Goal: Transaction & Acquisition: Book appointment/travel/reservation

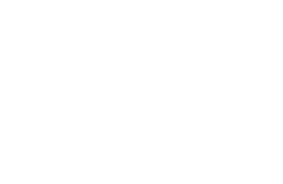
click at [45, 112] on span "Arrivo" at bounding box center [33, 113] width 26 height 4
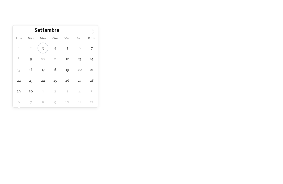
click at [97, 33] on span at bounding box center [92, 29] width 9 height 9
click at [93, 31] on icon at bounding box center [93, 32] width 4 height 4
click at [90, 32] on span at bounding box center [92, 29] width 9 height 9
type div "28.12.2025"
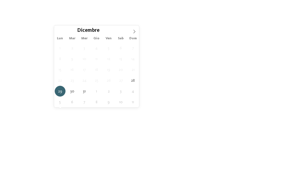
click at [134, 30] on icon at bounding box center [135, 32] width 2 height 4
type input "****"
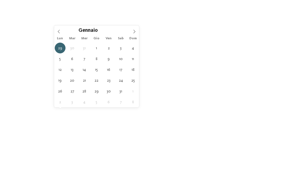
type div "04.01.2026"
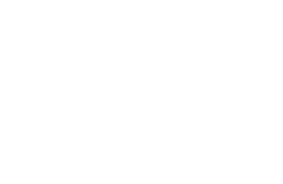
click at [241, 114] on div "filtra" at bounding box center [251, 113] width 40 height 10
click at [173, 114] on div "I miei desideri" at bounding box center [157, 113] width 40 height 10
click at [228, 17] on icon at bounding box center [230, 21] width 12 height 10
click at [130, 113] on div at bounding box center [132, 113] width 4 height 2
click at [173, 62] on div at bounding box center [175, 65] width 6 height 6
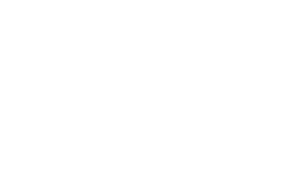
click at [246, 35] on icon at bounding box center [248, 40] width 12 height 10
click at [186, 21] on div "DE IT EN Menu" at bounding box center [207, 12] width 131 height 25
click at [185, 20] on div "DE IT EN Menu" at bounding box center [207, 12] width 131 height 25
click at [184, 37] on icon at bounding box center [186, 42] width 12 height 10
click at [222, 114] on div "mostra altri filtri" at bounding box center [225, 113] width 10 height 10
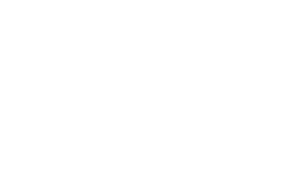
click at [130, 67] on div at bounding box center [131, 70] width 6 height 6
click at [127, 87] on div "Mezza pensione" at bounding box center [97, 92] width 72 height 11
click at [128, 98] on div "Colazione" at bounding box center [97, 103] width 72 height 11
click at [218, 65] on div "Hotel" at bounding box center [186, 70] width 72 height 11
click at [131, 56] on div at bounding box center [131, 59] width 6 height 6
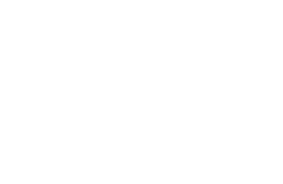
click at [135, 132] on span "accetta" at bounding box center [141, 134] width 15 height 4
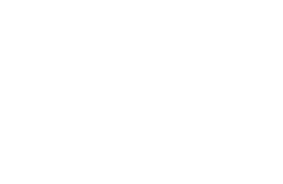
scroll to position [7, 0]
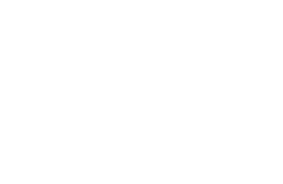
click at [241, 106] on div "filtra" at bounding box center [251, 106] width 40 height 10
click at [225, 103] on icon at bounding box center [224, 104] width 2 height 2
click at [218, 68] on icon at bounding box center [219, 69] width 4 height 3
click at [127, 54] on div "All inclusive" at bounding box center [97, 59] width 72 height 11
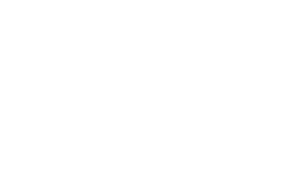
click at [129, 68] on icon at bounding box center [131, 69] width 4 height 3
click at [129, 90] on icon at bounding box center [131, 91] width 4 height 3
click at [127, 98] on div "Colazione" at bounding box center [97, 103] width 72 height 11
click at [142, 132] on span "accetta" at bounding box center [141, 134] width 15 height 4
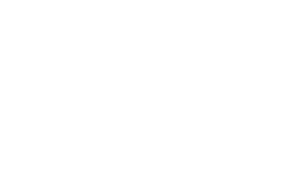
scroll to position [11, 0]
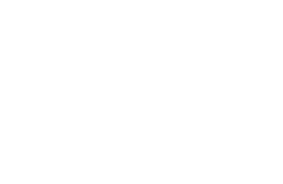
click at [125, 101] on span "Regione" at bounding box center [115, 103] width 26 height 4
click at [171, 59] on div "Dolomiti" at bounding box center [142, 64] width 72 height 11
click at [175, 62] on div at bounding box center [175, 65] width 6 height 6
click at [174, 59] on div "Dolomiti" at bounding box center [142, 64] width 72 height 11
click at [135, 127] on span "accetta" at bounding box center [141, 129] width 15 height 4
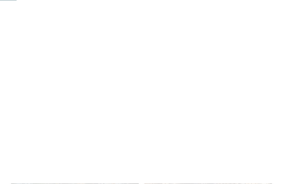
scroll to position [0, 0]
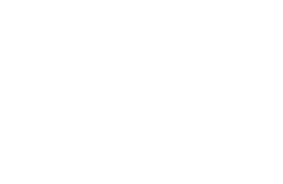
click at [123, 112] on span "Regione" at bounding box center [115, 113] width 26 height 4
click at [176, 62] on div at bounding box center [175, 65] width 6 height 6
click at [144, 127] on span "accetta" at bounding box center [141, 129] width 15 height 4
click at [38, 116] on h4 "Familyhotel Biancaneve ****ˢ" at bounding box center [75, 117] width 117 height 7
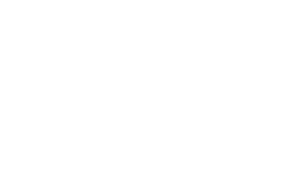
scroll to position [947, 0]
click at [132, 133] on input "Arrivo" at bounding box center [76, 134] width 119 height 9
click at [183, 56] on icon at bounding box center [183, 56] width 4 height 4
click at [181, 58] on icon at bounding box center [183, 56] width 4 height 4
type input "**********"
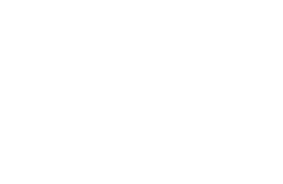
type input "****"
type input "**********"
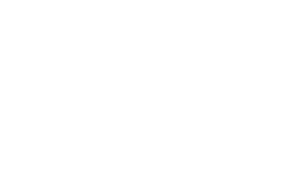
scroll to position [1037, 0]
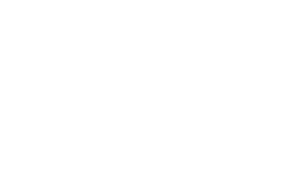
click at [119, 151] on span at bounding box center [120, 151] width 8 height 8
click at [119, 121] on span at bounding box center [120, 120] width 8 height 8
type input "*"
click at [130, 136] on select "* * * * * * * * * * * ** ** ** ** ** ** ** **" at bounding box center [109, 140] width 54 height 9
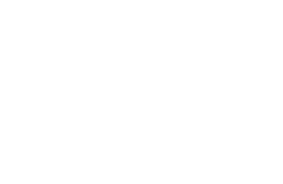
select select "*"
click at [127, 156] on select "* * * * * * * * * * * ** ** ** ** ** ** ** **" at bounding box center [109, 159] width 54 height 9
select select "*"
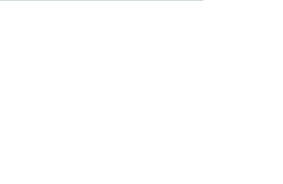
scroll to position [1185, 0]
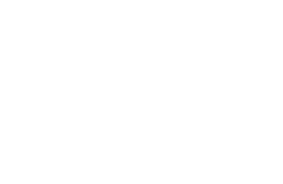
type input "**********"
click at [12, 76] on span "Familyhotel Biancaneve ****ˢ" at bounding box center [64, 77] width 107 height 9
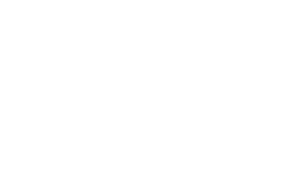
scroll to position [89, 0]
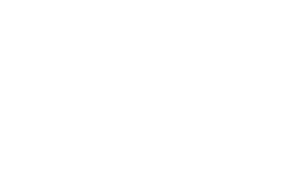
scroll to position [597, 0]
